Goal: Task Accomplishment & Management: Use online tool/utility

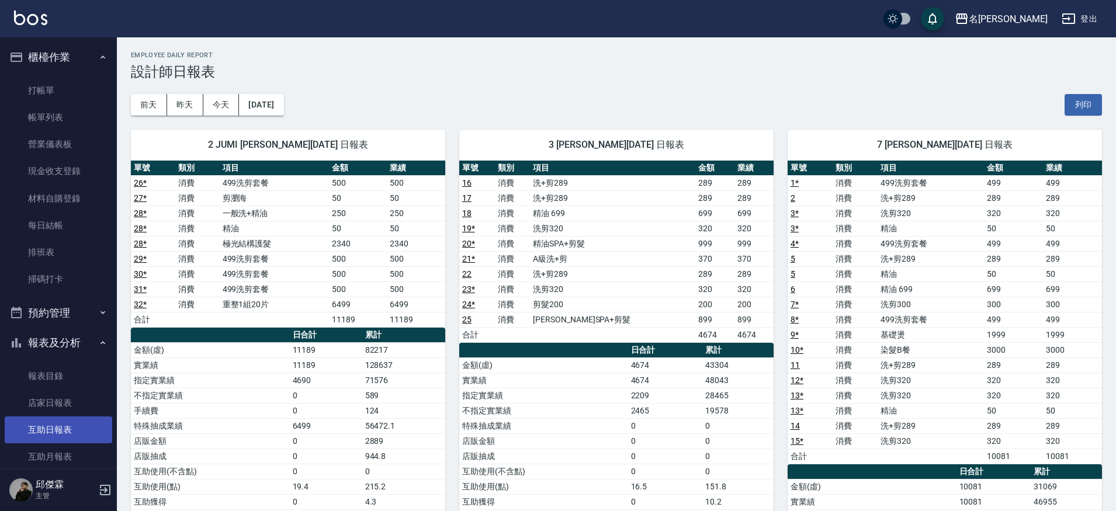
scroll to position [316, 0]
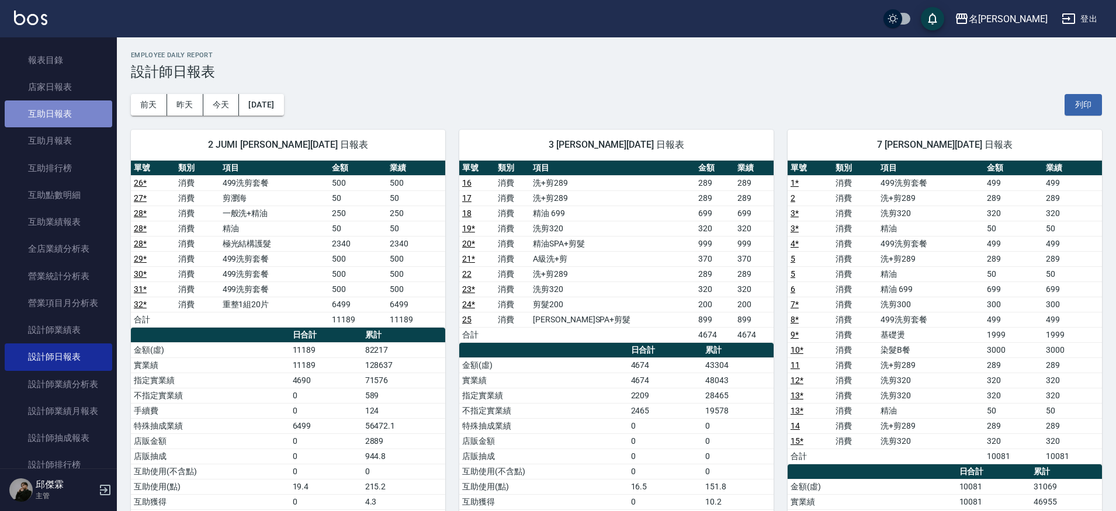
click at [60, 108] on link "互助日報表" at bounding box center [58, 113] width 107 height 27
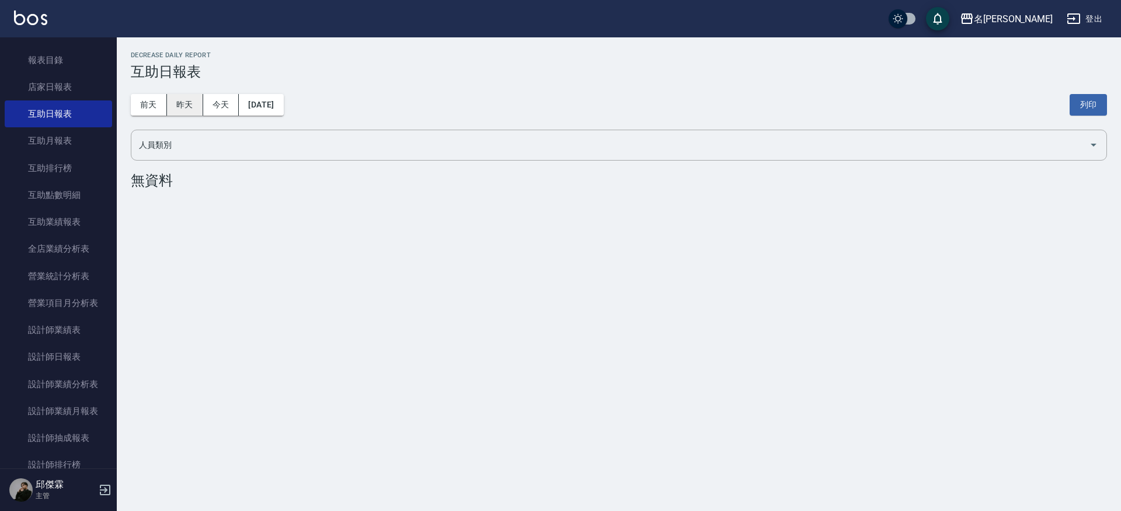
click at [178, 105] on button "昨天" at bounding box center [185, 105] width 36 height 22
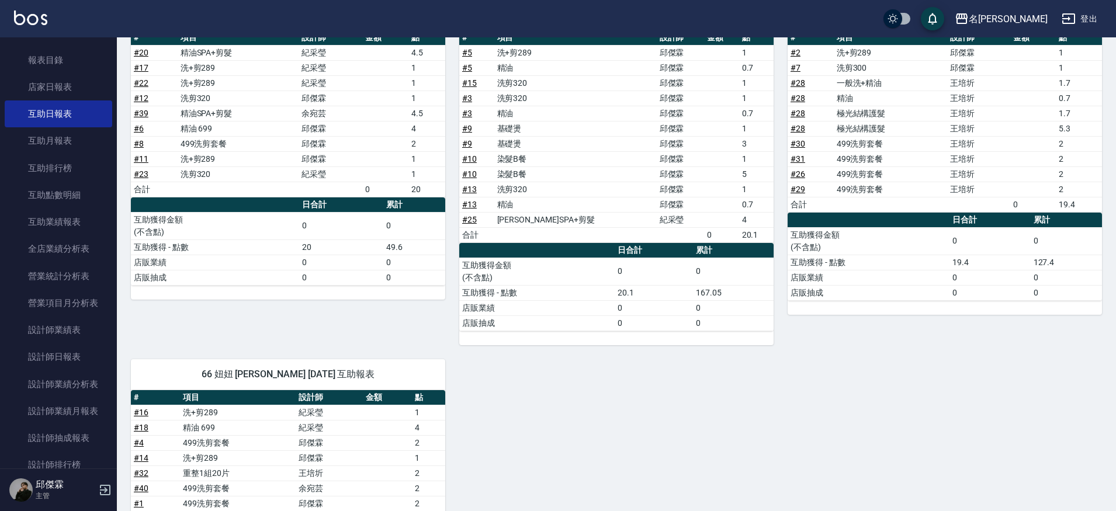
scroll to position [304, 0]
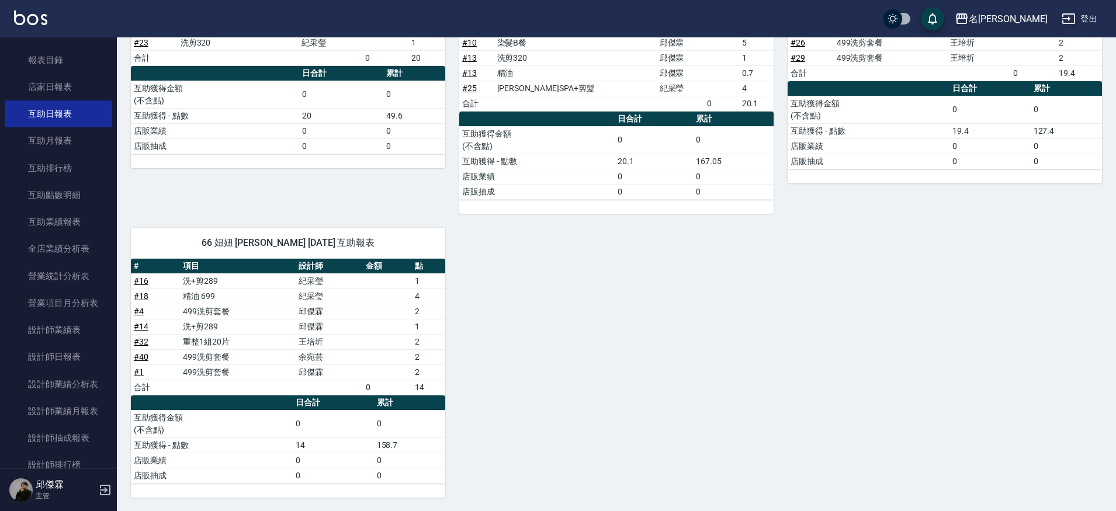
click at [145, 341] on link "# 32" at bounding box center [141, 341] width 15 height 9
click at [138, 338] on link "# 32" at bounding box center [141, 341] width 15 height 9
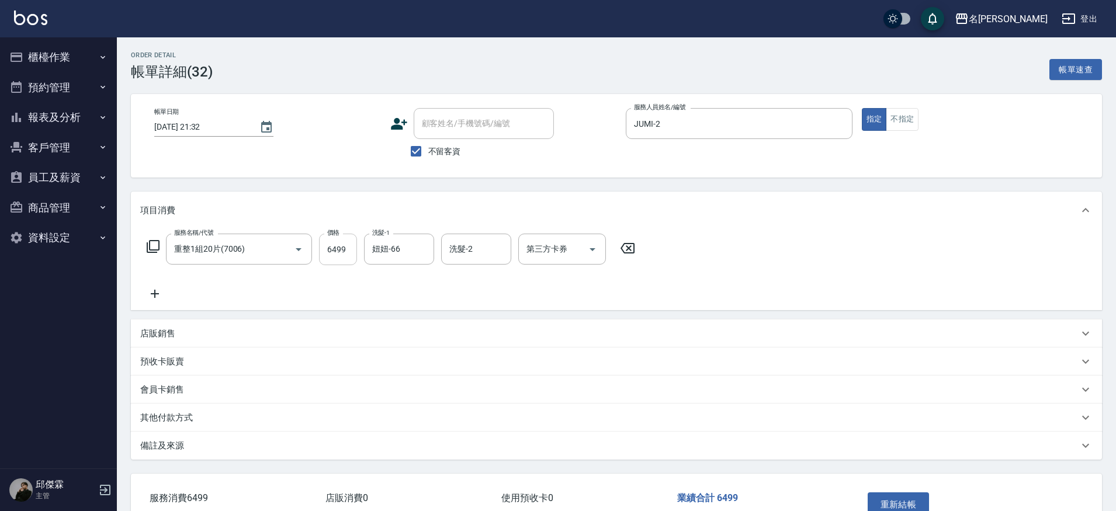
click at [341, 249] on input "6499" at bounding box center [338, 250] width 38 height 32
type input "3999"
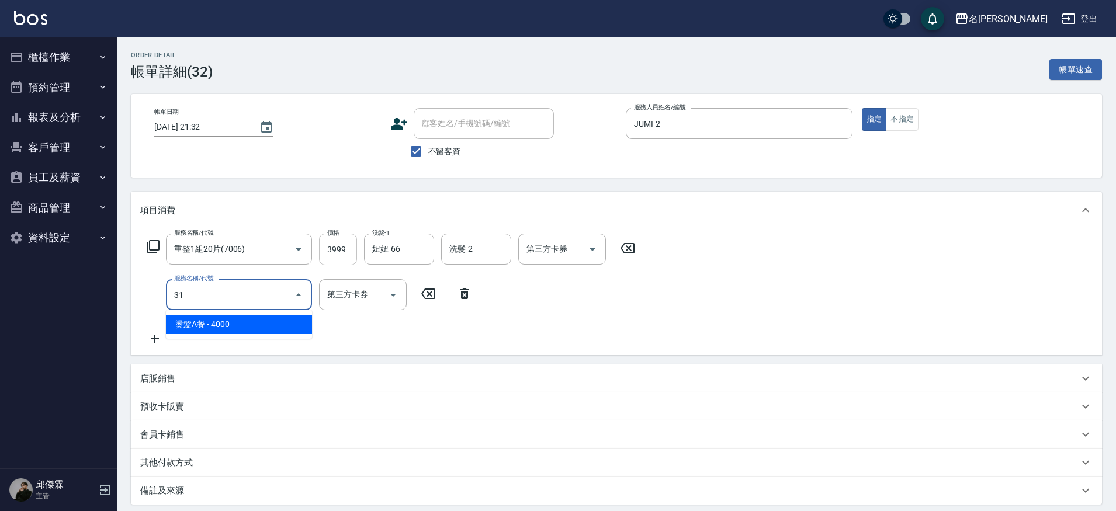
type input "3"
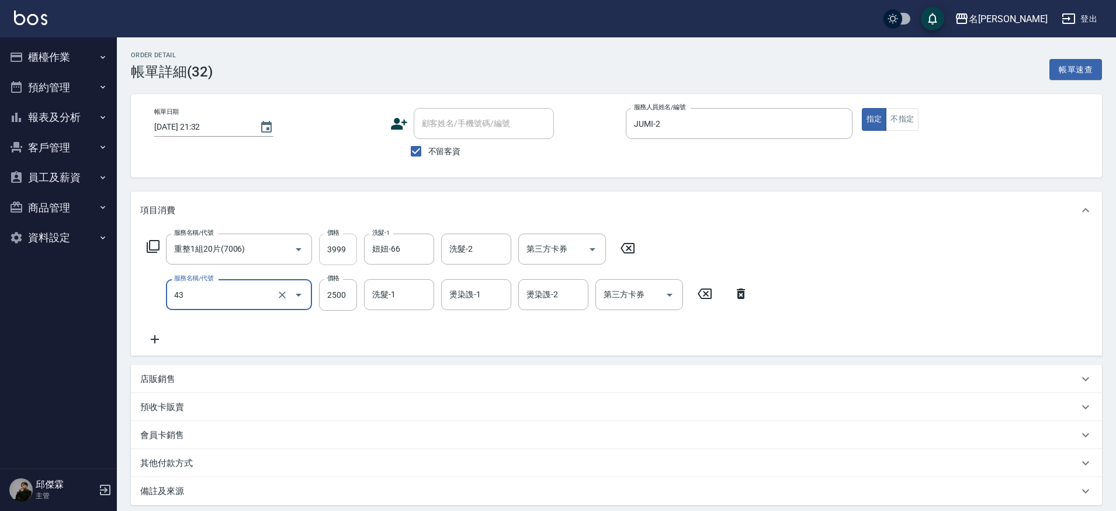
type input "染髮C餐(43)"
type input "1000"
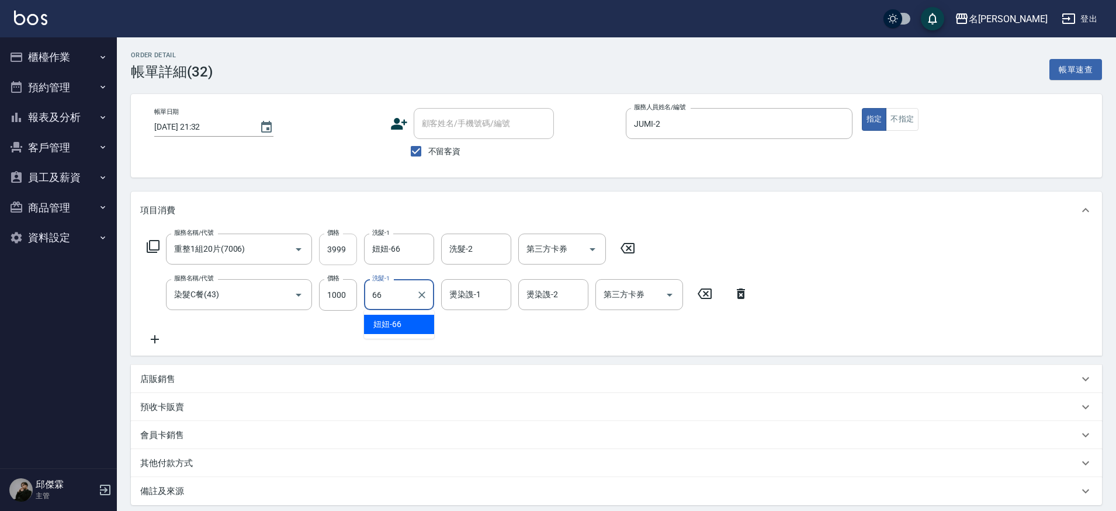
type input "妞妞-66"
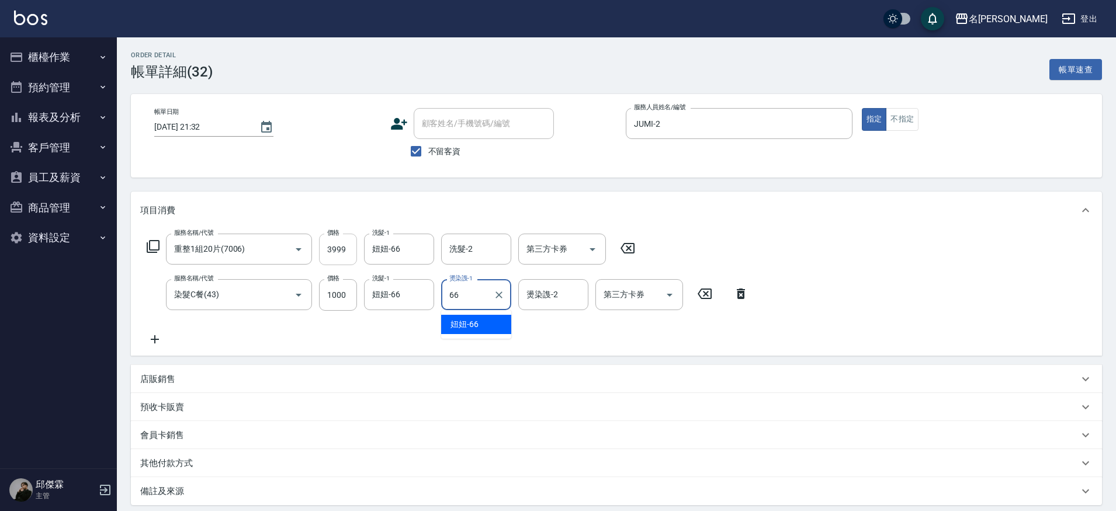
type input "妞妞-66"
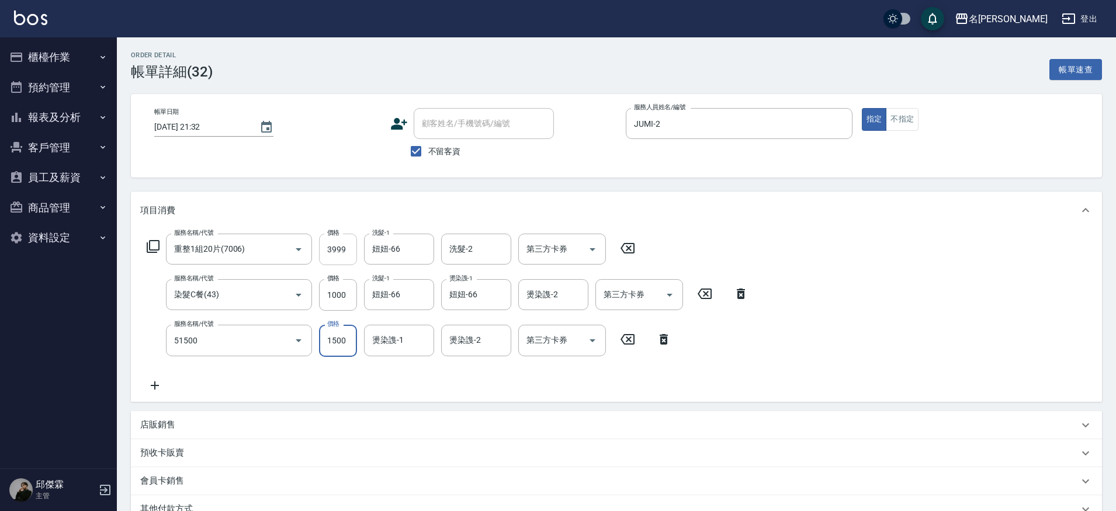
type input "鉑金護髮(51500)"
type input "妞妞-66"
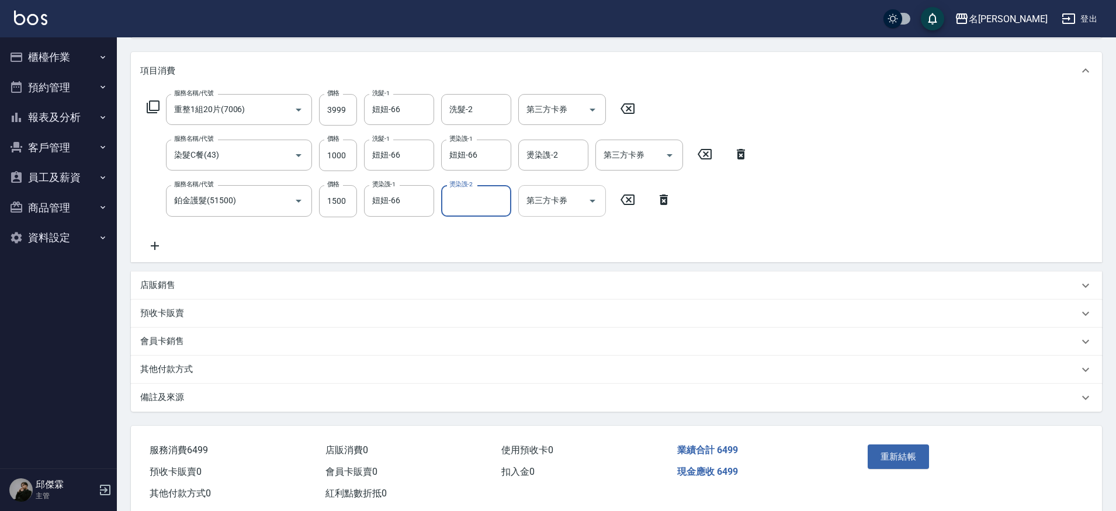
scroll to position [166, 0]
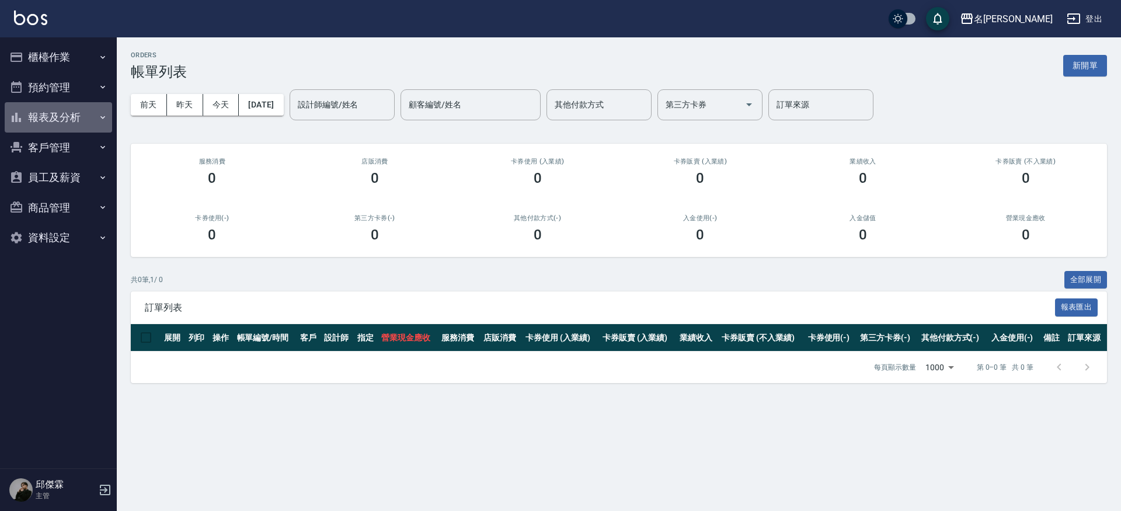
click at [95, 112] on button "報表及分析" at bounding box center [58, 117] width 107 height 30
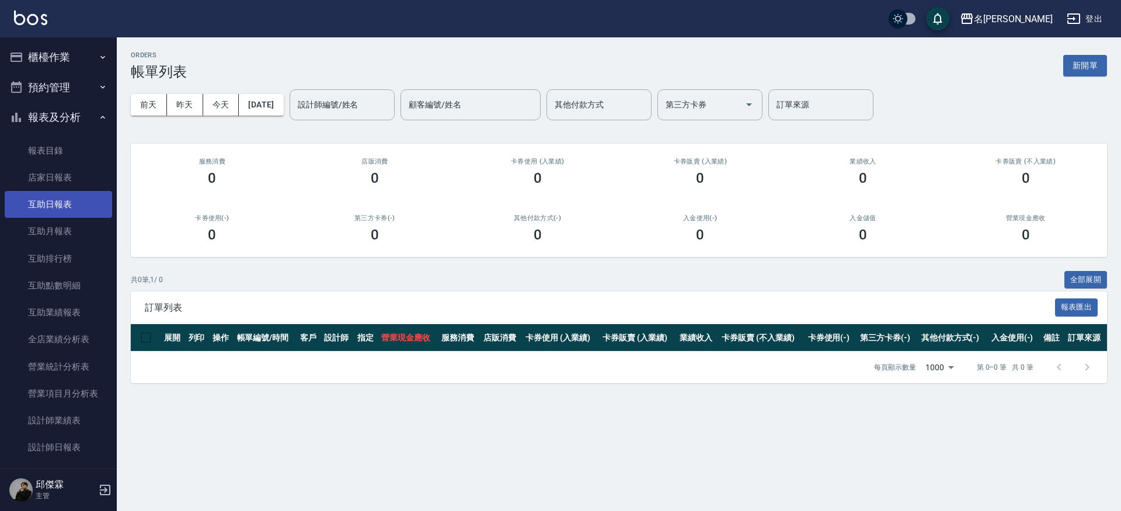
click at [84, 202] on link "互助日報表" at bounding box center [58, 204] width 107 height 27
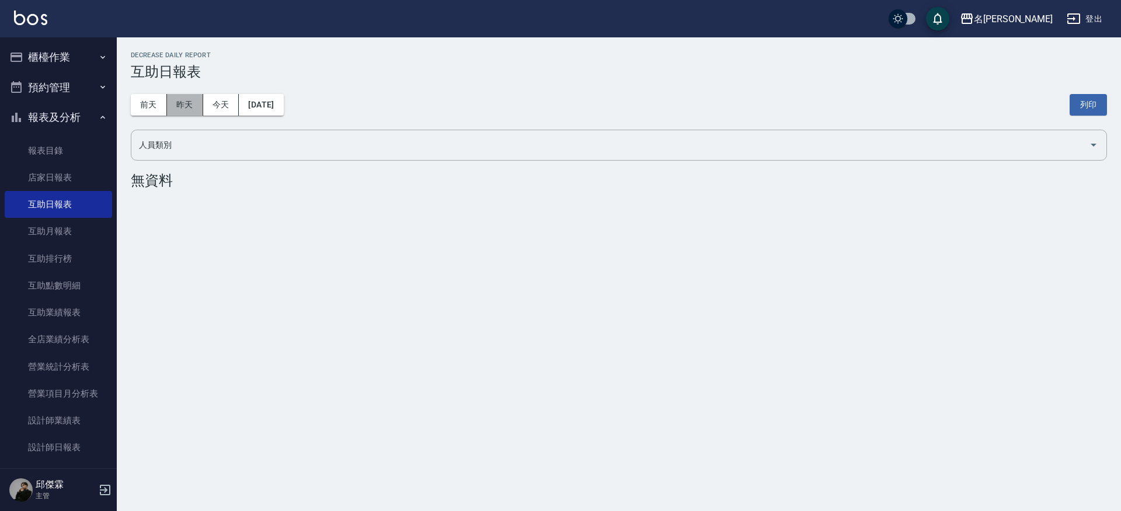
click at [181, 107] on button "昨天" at bounding box center [185, 105] width 36 height 22
